Goal: Obtain resource: Download file/media

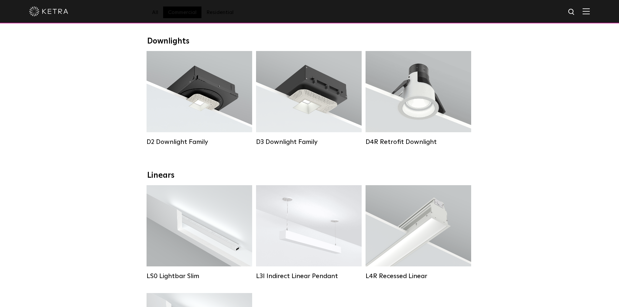
scroll to position [97, 0]
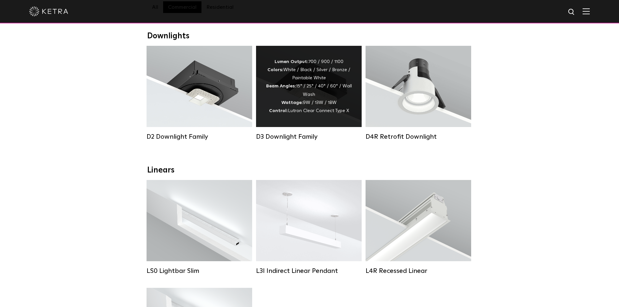
click at [314, 67] on div "Lumen Output: 700 / 900 / 1100 Colors: White / Black / Silver / Bronze / Painta…" at bounding box center [309, 86] width 86 height 57
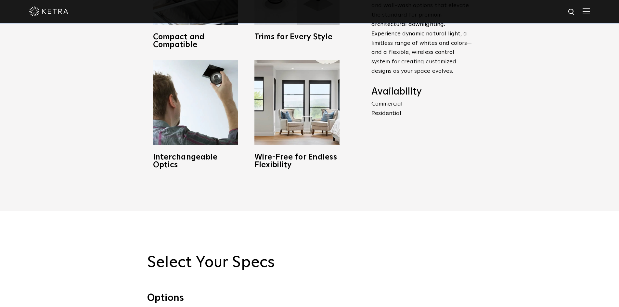
scroll to position [520, 0]
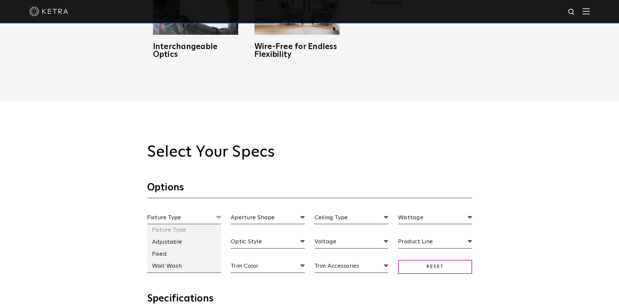
click at [175, 218] on span "Fixture Type" at bounding box center [184, 218] width 74 height 11
click at [168, 252] on li "Fixed" at bounding box center [184, 254] width 74 height 12
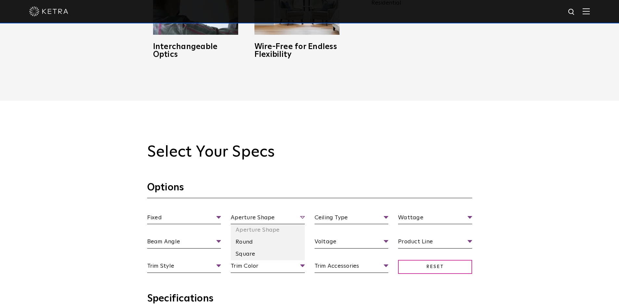
click at [246, 215] on span "Aperture Shape" at bounding box center [268, 218] width 74 height 11
click at [242, 254] on div "Fixed Fixture Type Adjustable Fixed Wall Wash Aperture Shape Aperture Shape Rou…" at bounding box center [309, 249] width 334 height 73
drag, startPoint x: 235, startPoint y: 255, endPoint x: 333, endPoint y: 219, distance: 104.3
click at [235, 255] on li "Square" at bounding box center [268, 254] width 74 height 12
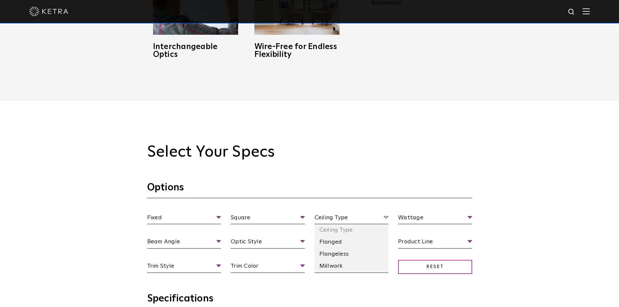
click at [334, 218] on span "Ceiling Type" at bounding box center [351, 218] width 74 height 11
click at [327, 245] on li "Flanged" at bounding box center [351, 242] width 74 height 12
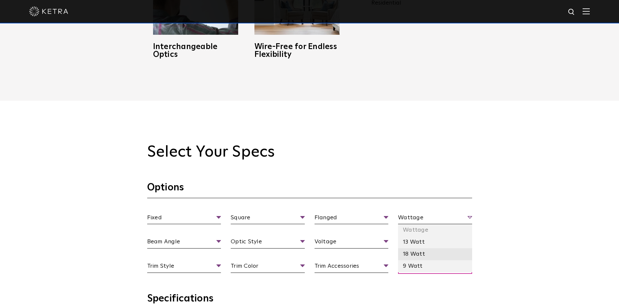
click at [411, 251] on li "18 Watt" at bounding box center [435, 254] width 74 height 12
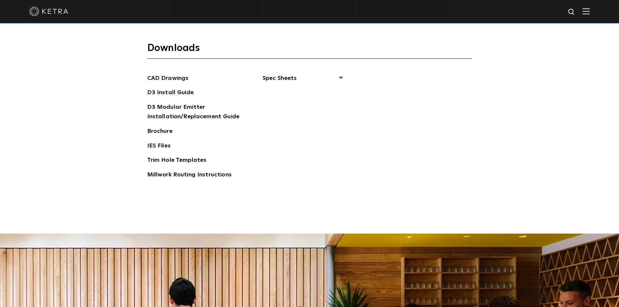
scroll to position [1072, 0]
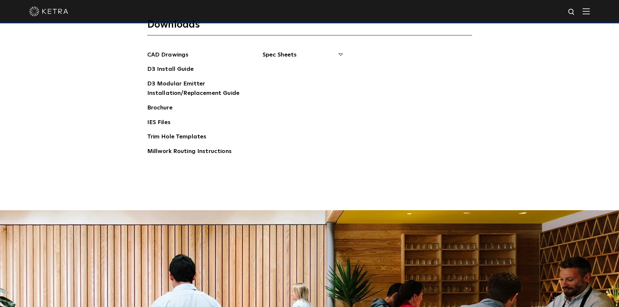
click at [283, 55] on span "Spec Sheets" at bounding box center [302, 57] width 80 height 14
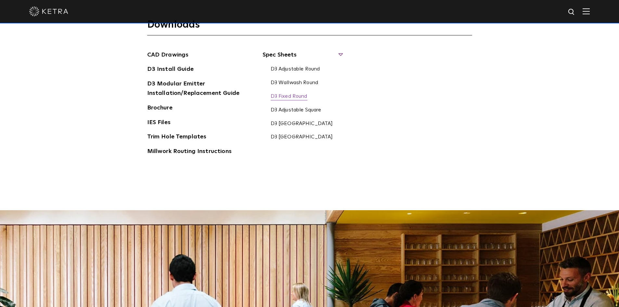
click at [282, 96] on link "D3 Fixed Round" at bounding box center [288, 96] width 37 height 7
